Goal: Task Accomplishment & Management: Manage account settings

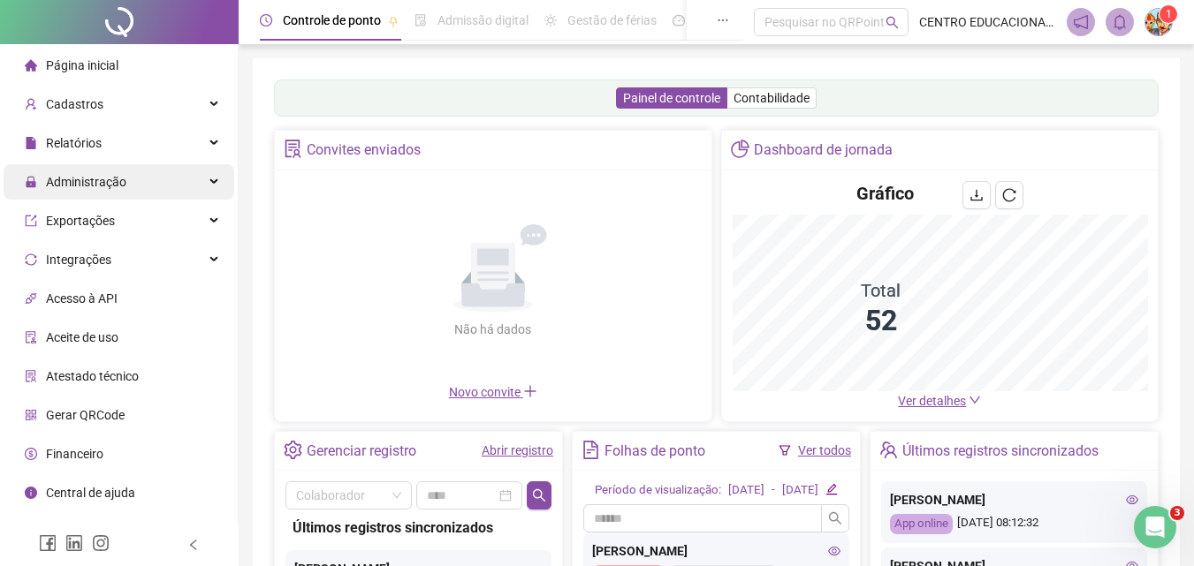
click at [96, 180] on span "Administração" at bounding box center [86, 182] width 80 height 14
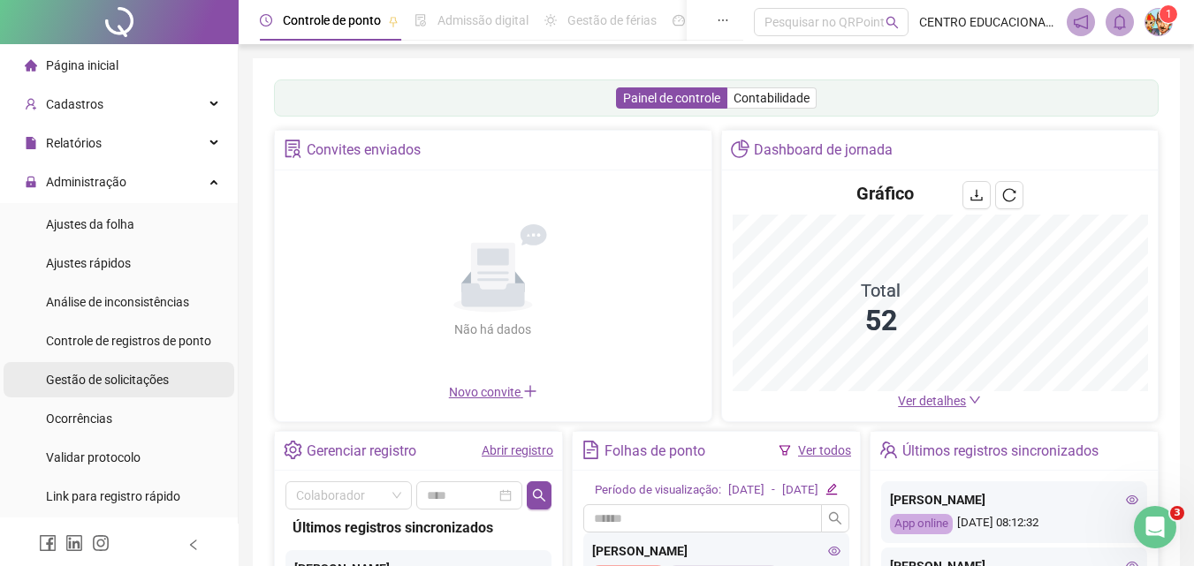
click at [84, 376] on span "Gestão de solicitações" at bounding box center [107, 380] width 123 height 14
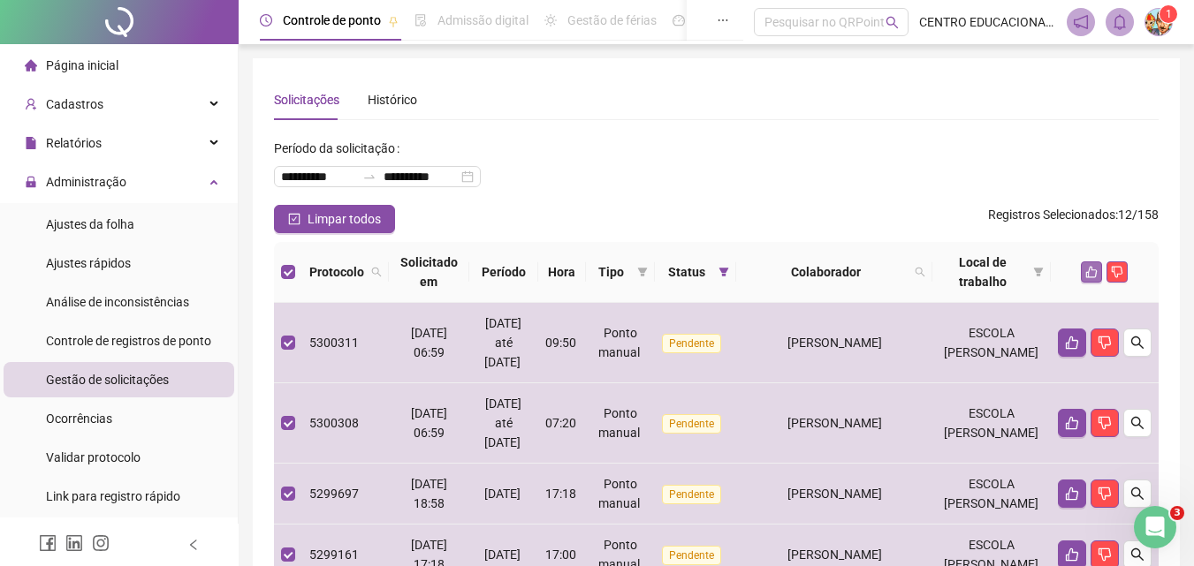
click at [1088, 270] on icon "like" at bounding box center [1091, 272] width 12 height 12
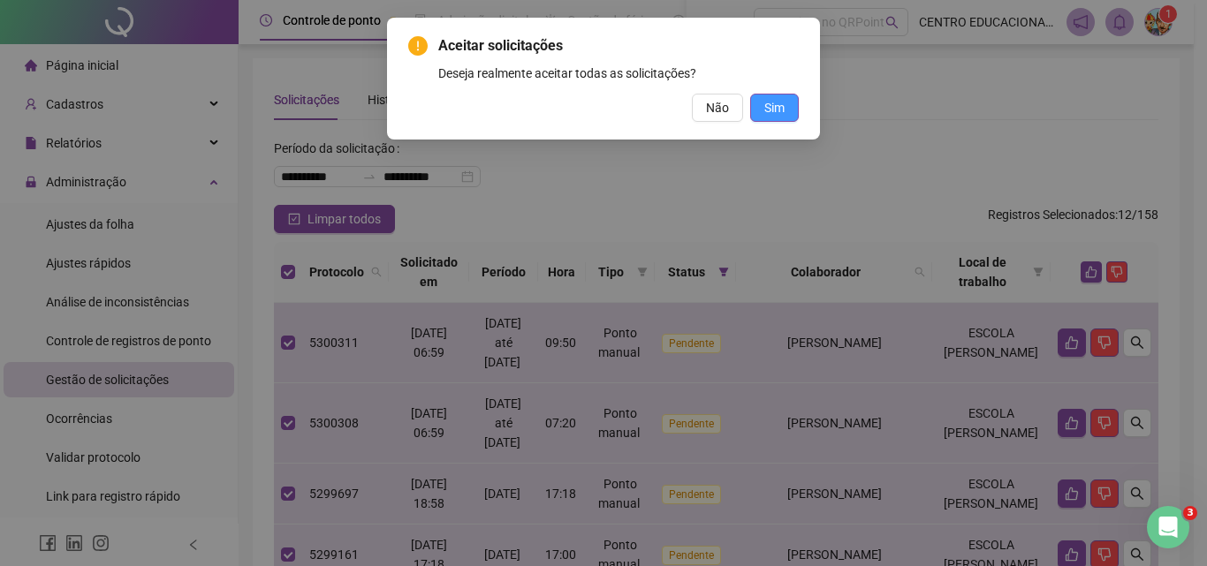
click at [778, 109] on span "Sim" at bounding box center [774, 107] width 20 height 19
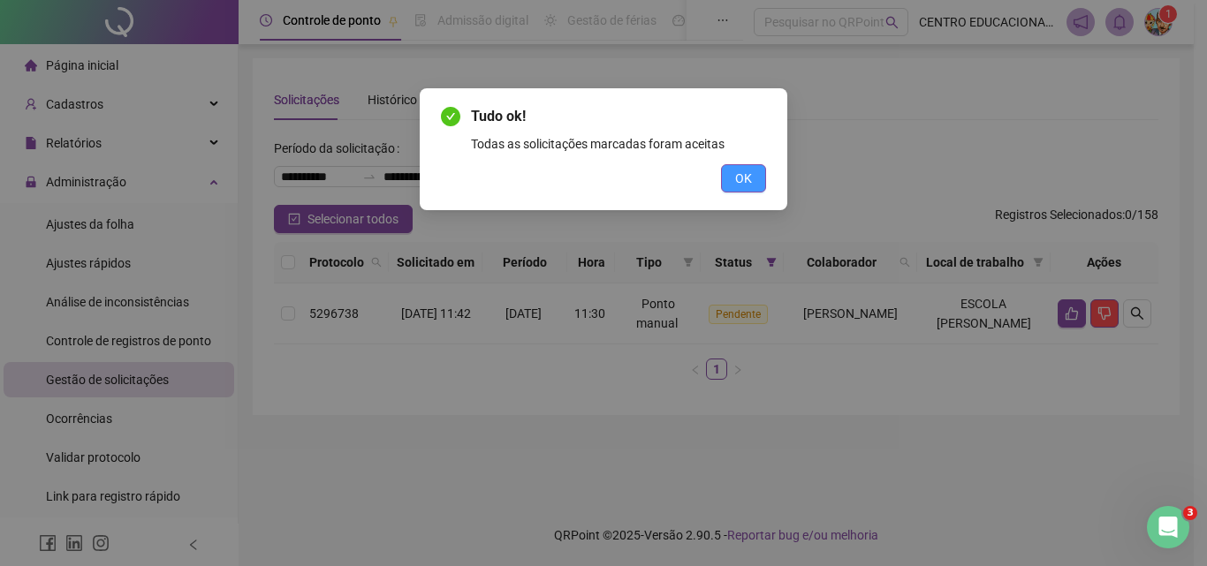
click at [735, 182] on span "OK" at bounding box center [743, 178] width 17 height 19
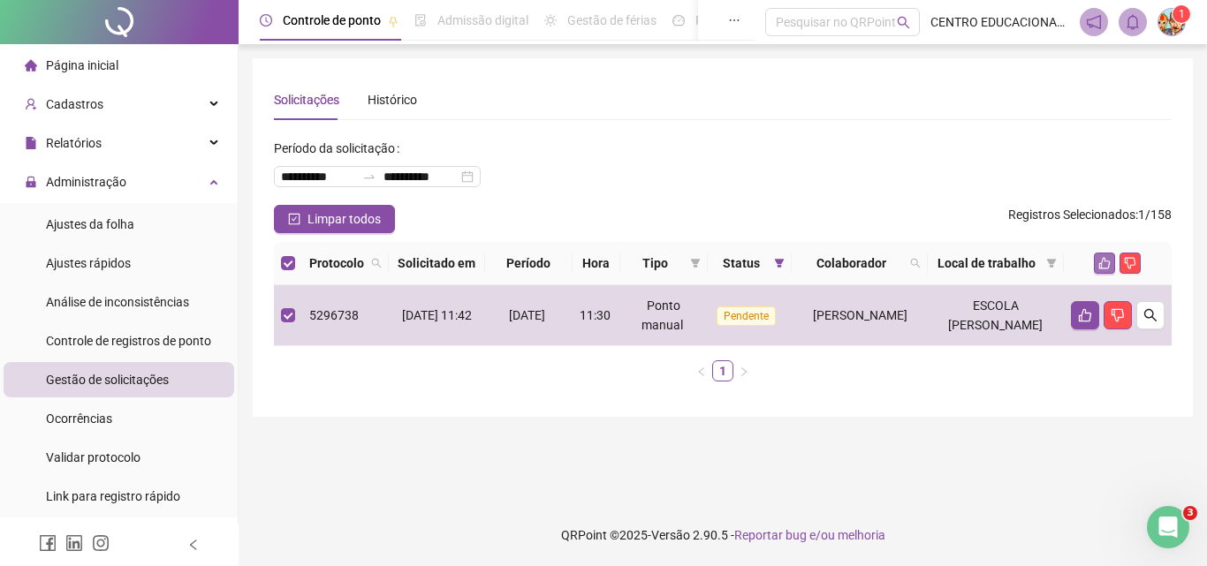
click at [1104, 269] on icon "like" at bounding box center [1104, 263] width 12 height 12
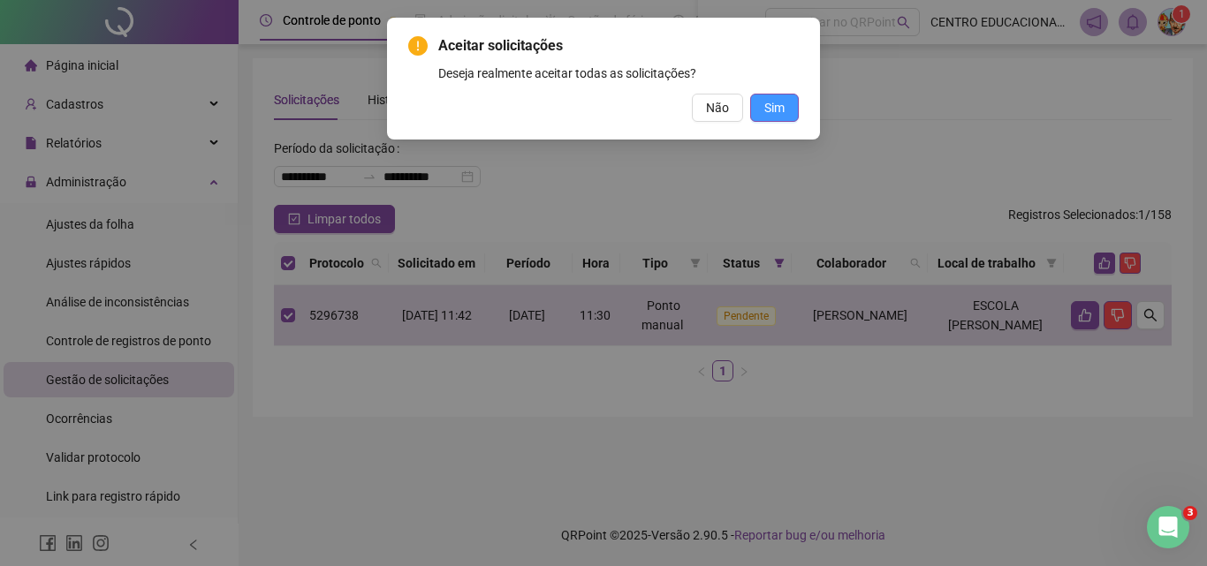
click at [778, 111] on span "Sim" at bounding box center [774, 107] width 20 height 19
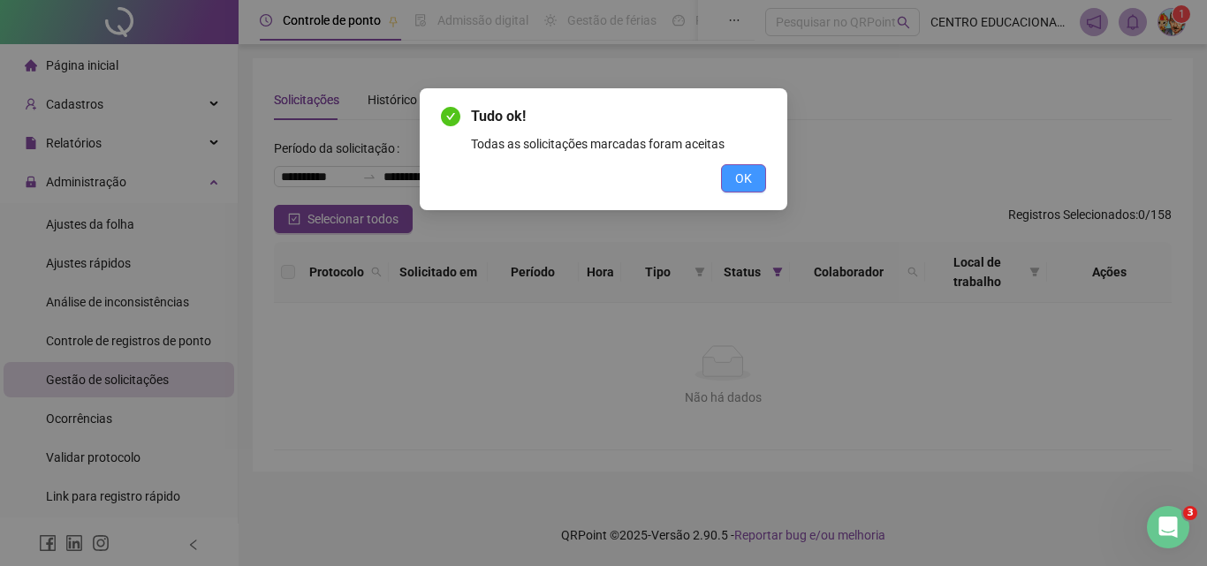
drag, startPoint x: 736, startPoint y: 178, endPoint x: 443, endPoint y: 19, distance: 334.1
click at [734, 173] on button "OK" at bounding box center [743, 178] width 45 height 28
